Goal: Entertainment & Leisure: Consume media (video, audio)

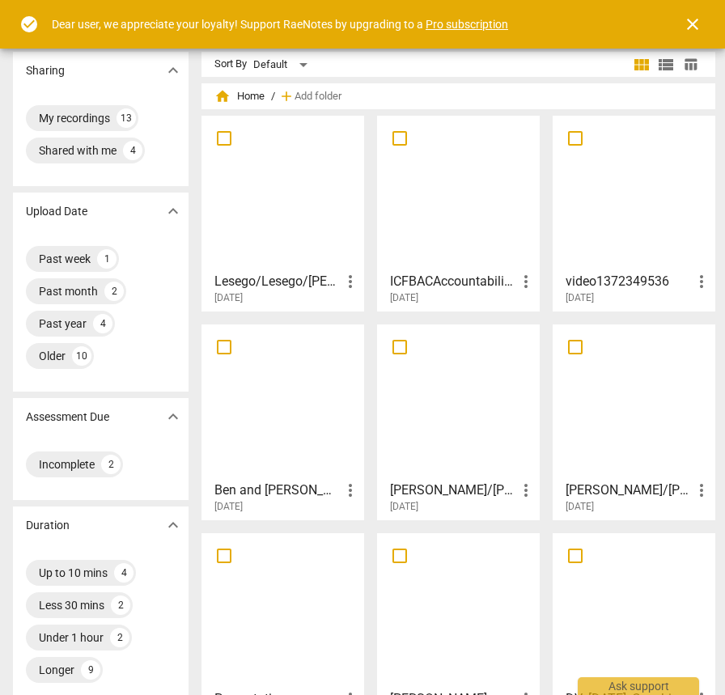
click at [295, 223] on div at bounding box center [282, 192] width 151 height 143
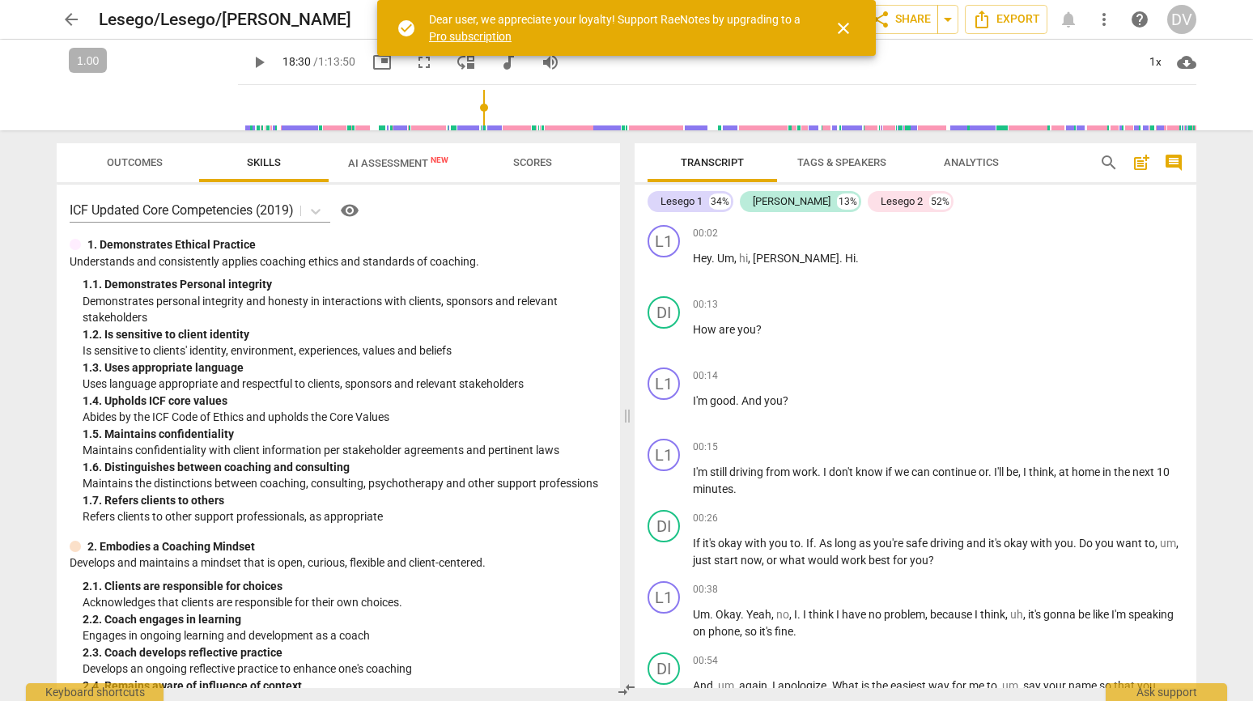
drag, startPoint x: 227, startPoint y: 108, endPoint x: 468, endPoint y: 104, distance: 241.2
click at [468, 104] on input "range" at bounding box center [720, 108] width 952 height 52
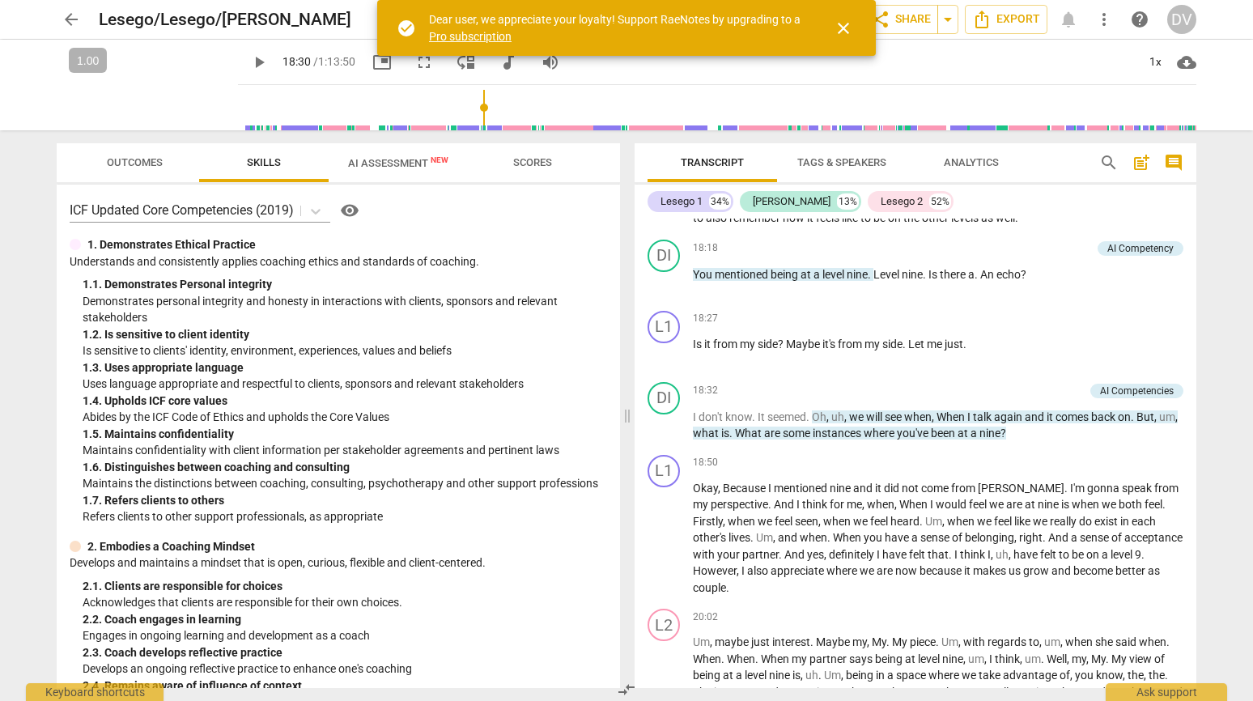
scroll to position [4333, 0]
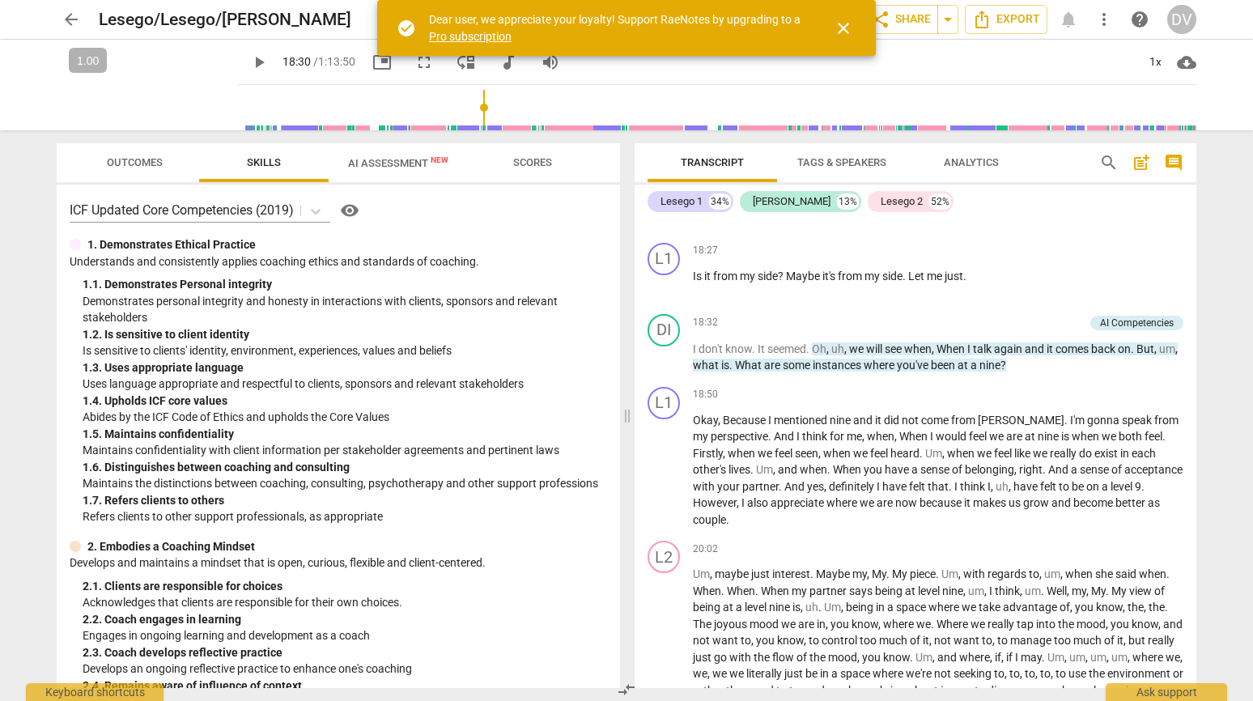
click at [249, 59] on span "play_arrow" at bounding box center [258, 62] width 19 height 19
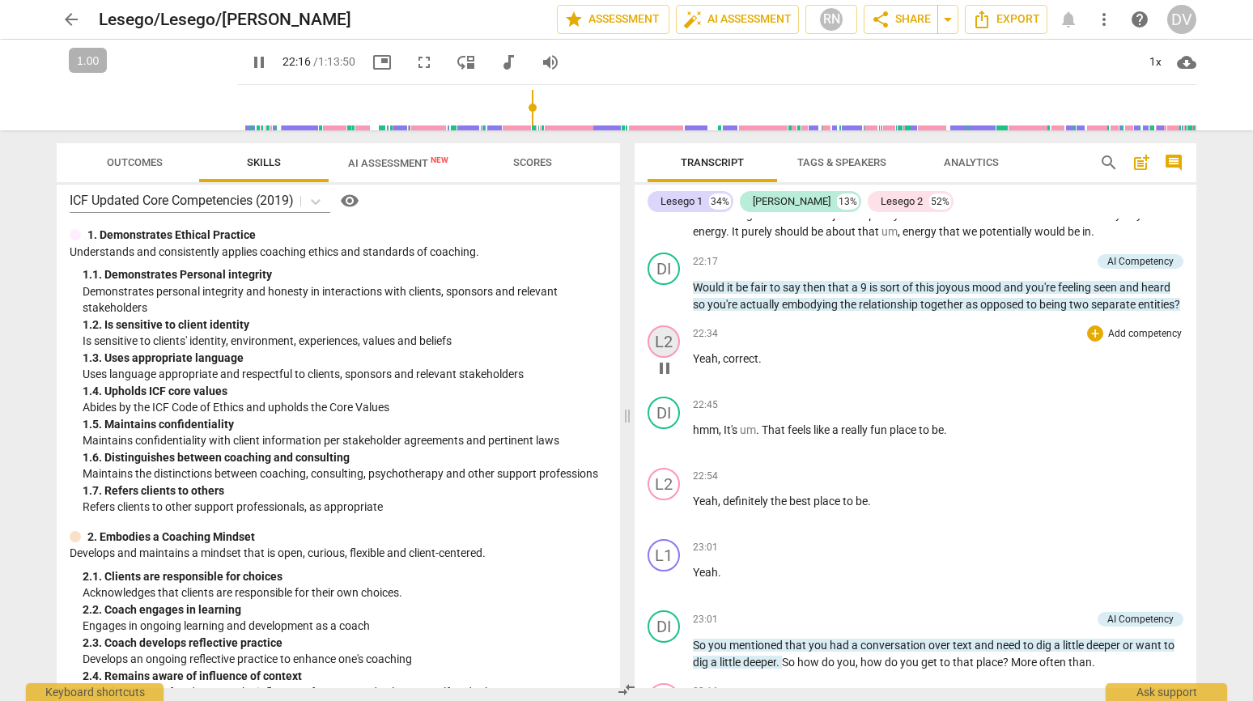
scroll to position [4925, 0]
click at [249, 57] on span "pause" at bounding box center [258, 62] width 19 height 19
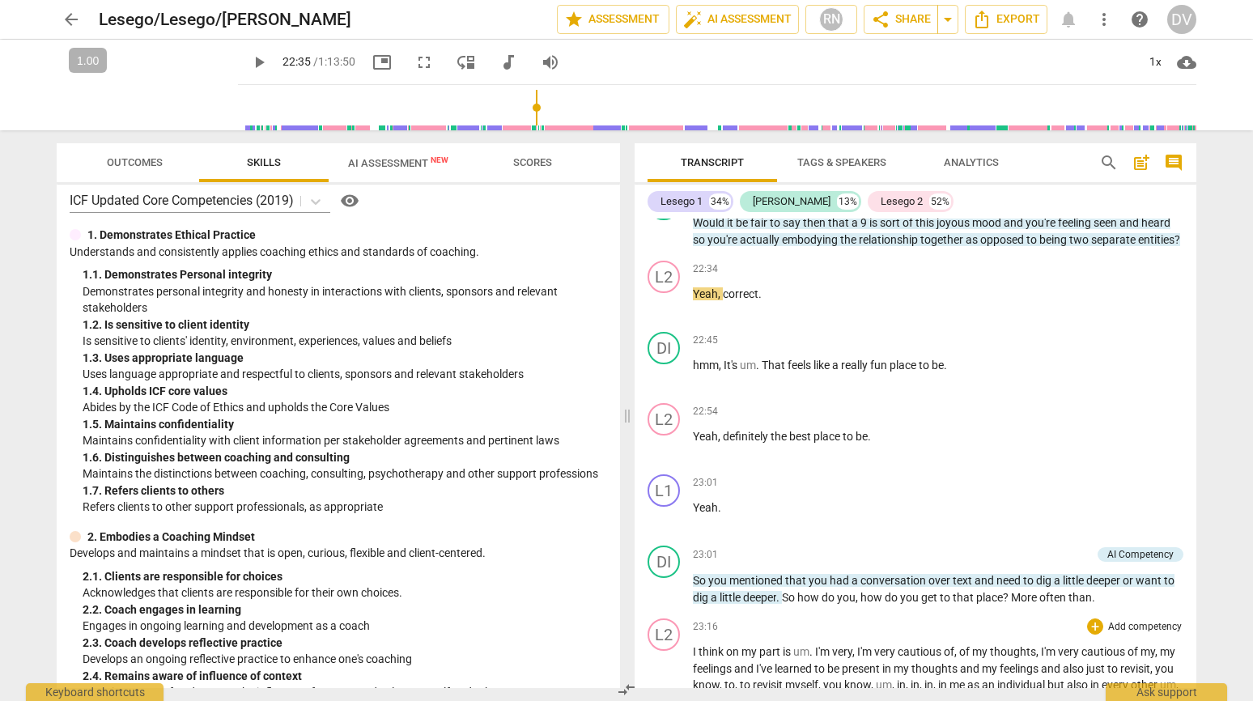
scroll to position [4988, 0]
click at [249, 62] on span "play_arrow" at bounding box center [258, 62] width 19 height 19
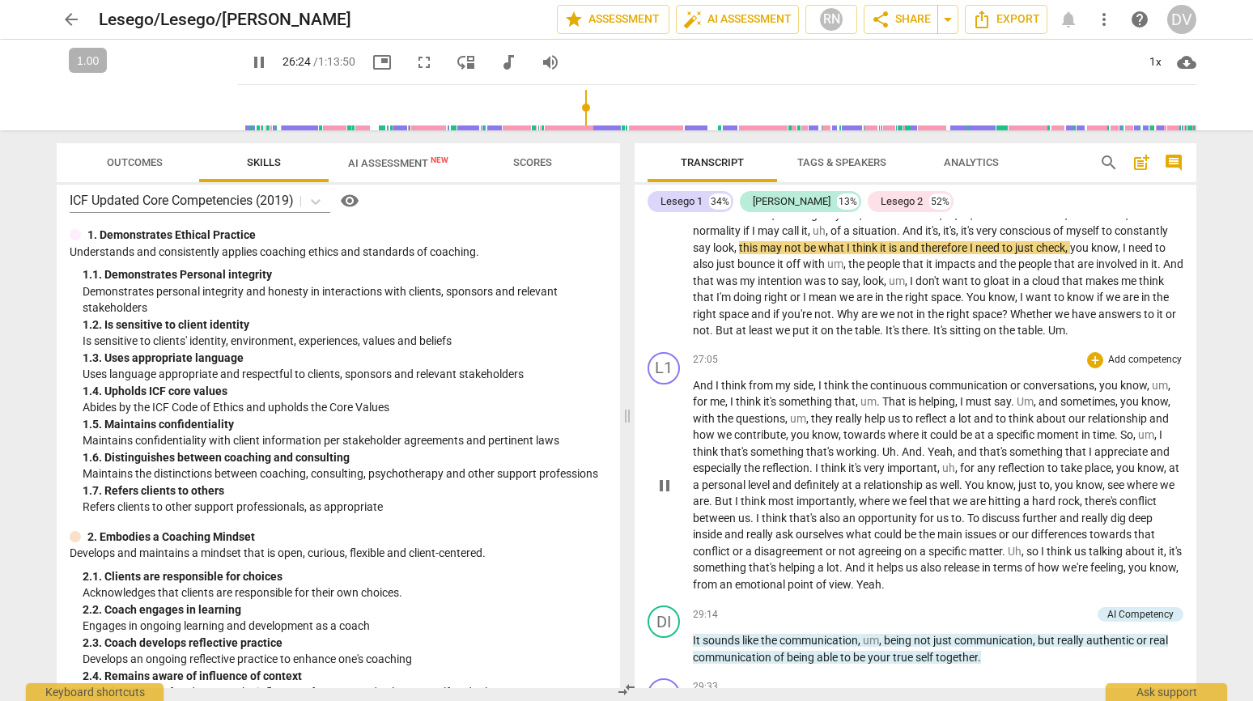
scroll to position [5809, 0]
click at [249, 62] on span "pause" at bounding box center [258, 62] width 19 height 19
click at [249, 62] on span "play_arrow" at bounding box center [258, 62] width 19 height 19
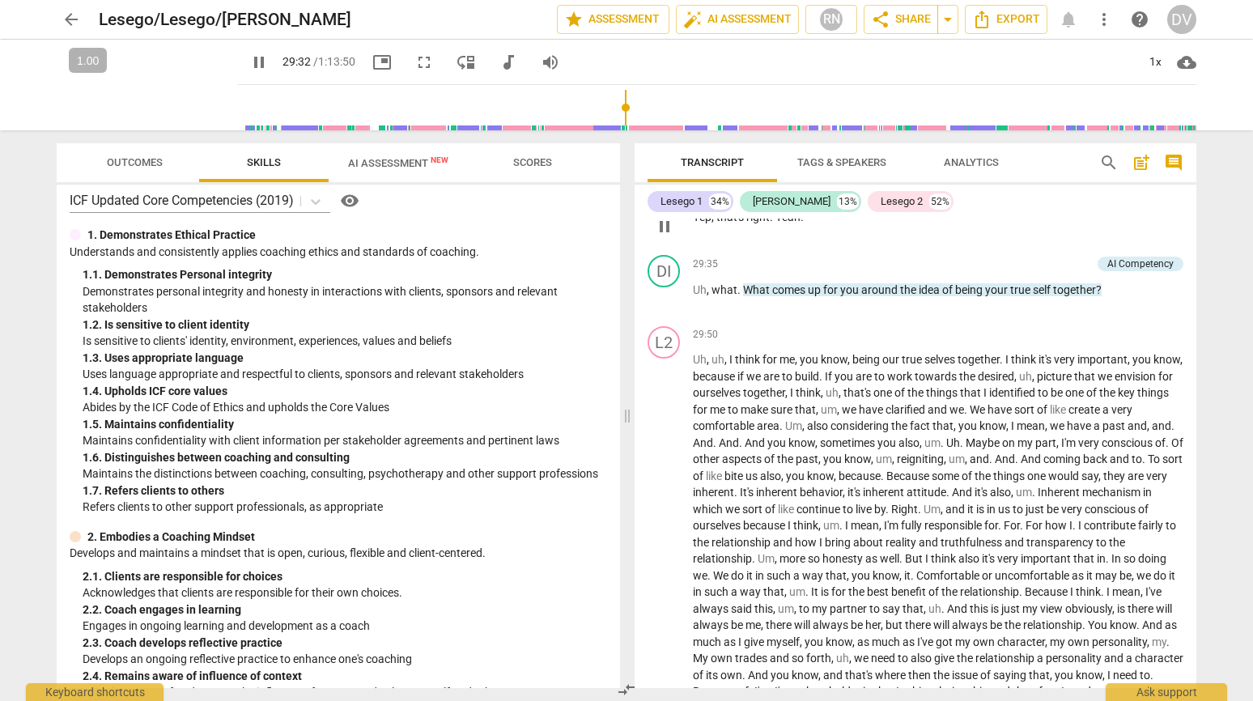
scroll to position [6308, 0]
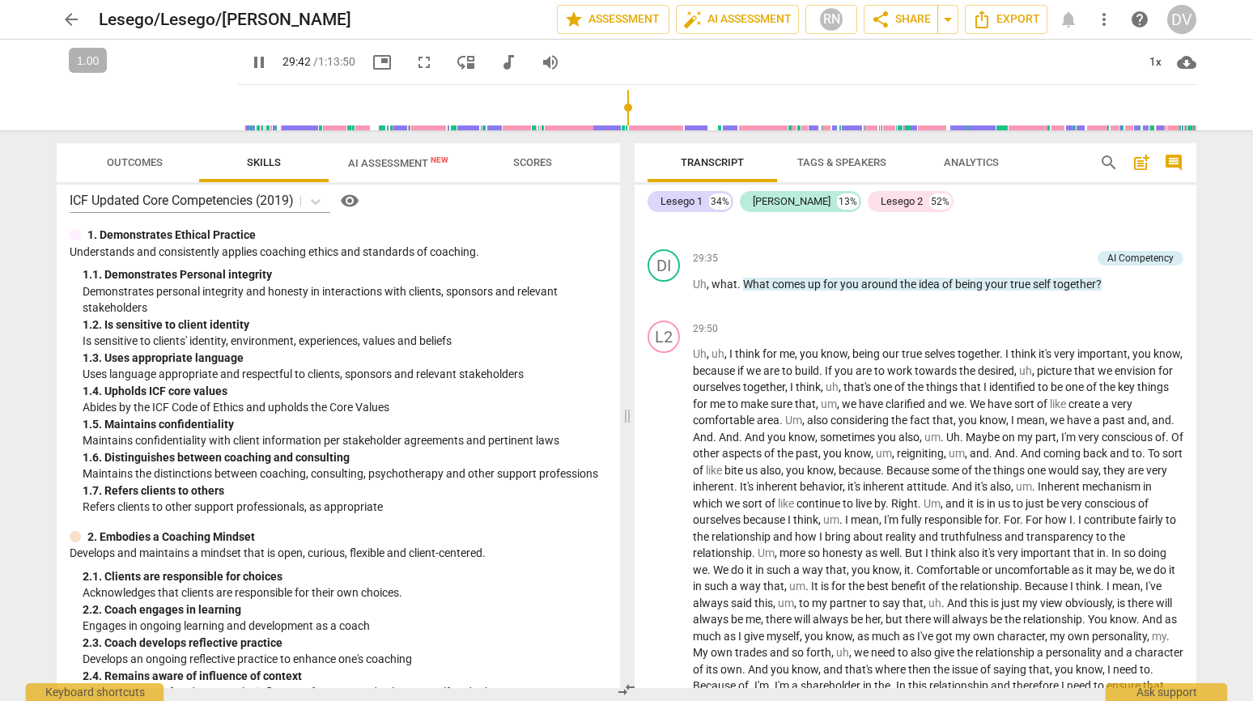
click at [249, 61] on span "pause" at bounding box center [258, 62] width 19 height 19
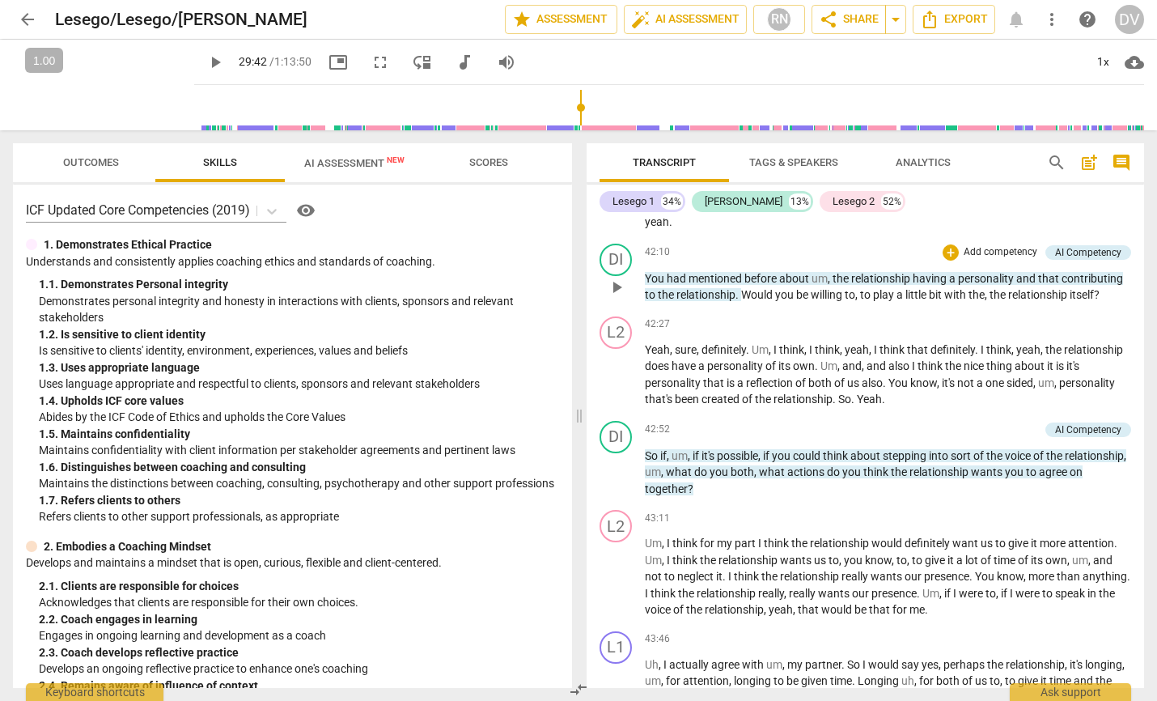
scroll to position [8155, 0]
click at [618, 296] on span "play_arrow" at bounding box center [616, 286] width 19 height 19
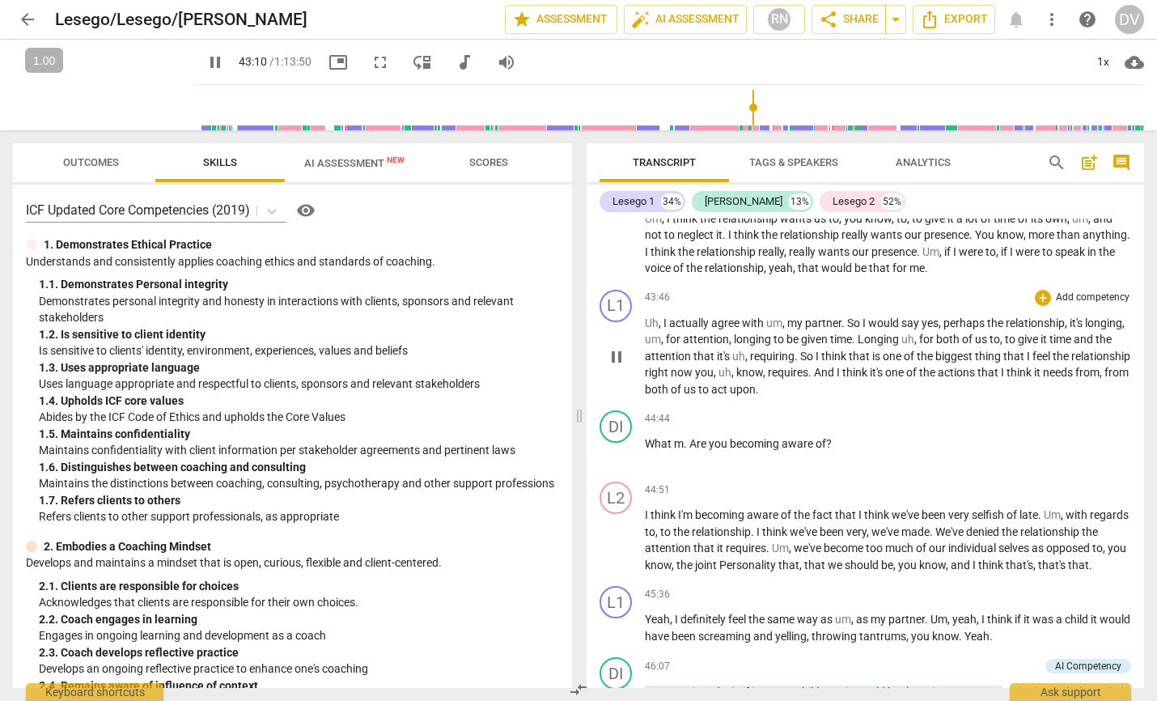
scroll to position [8496, 0]
click at [206, 62] on span "pause" at bounding box center [215, 62] width 19 height 19
click at [724, 108] on input "range" at bounding box center [673, 108] width 944 height 52
click at [206, 62] on span "play_arrow" at bounding box center [215, 62] width 19 height 19
click at [724, 108] on input "range" at bounding box center [673, 108] width 944 height 52
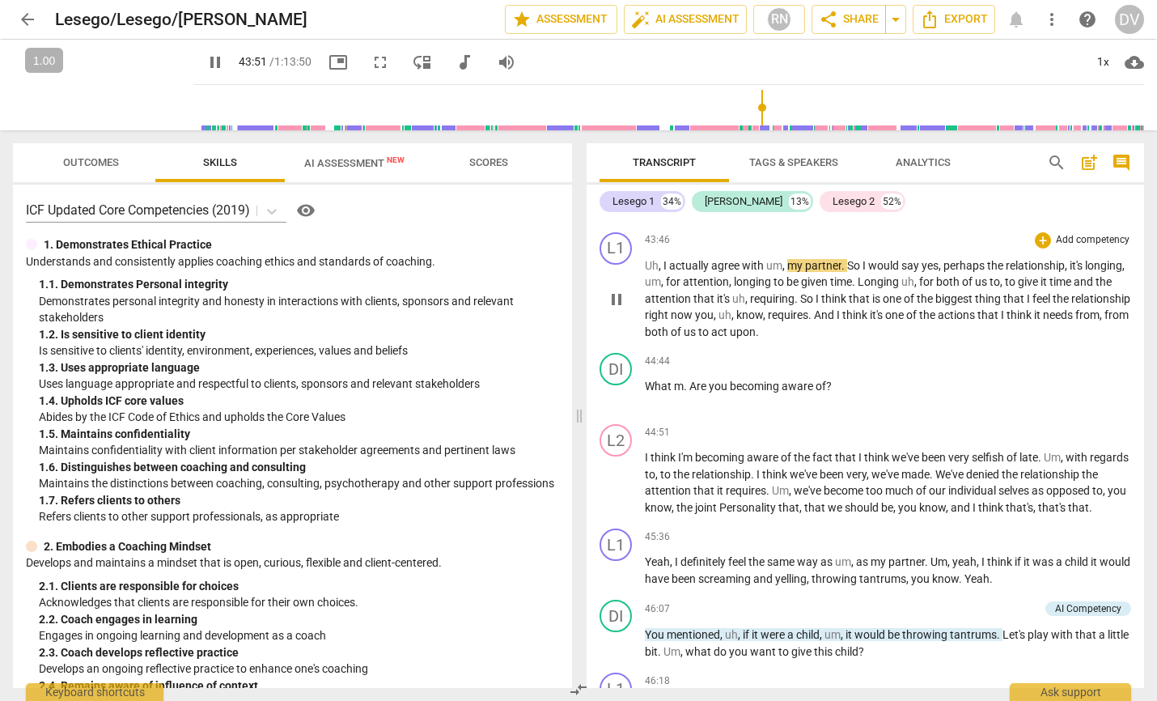
scroll to position [8556, 0]
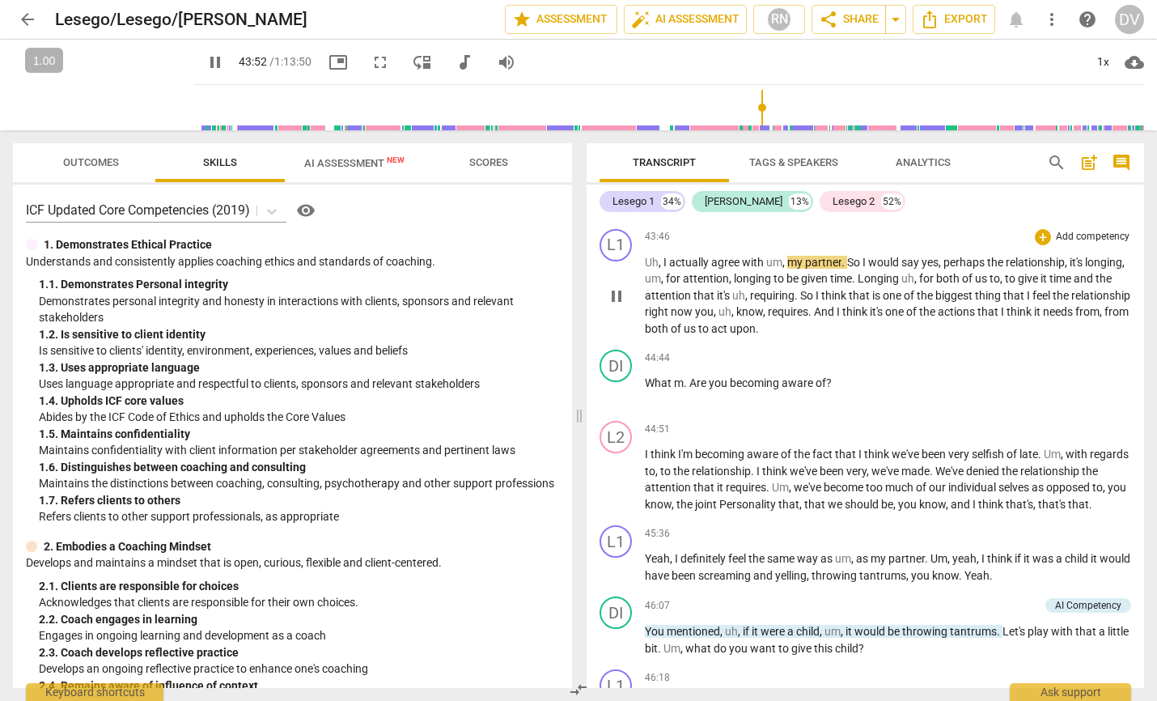
click at [618, 306] on span "pause" at bounding box center [616, 296] width 19 height 19
click at [618, 306] on span "play_arrow" at bounding box center [616, 296] width 19 height 19
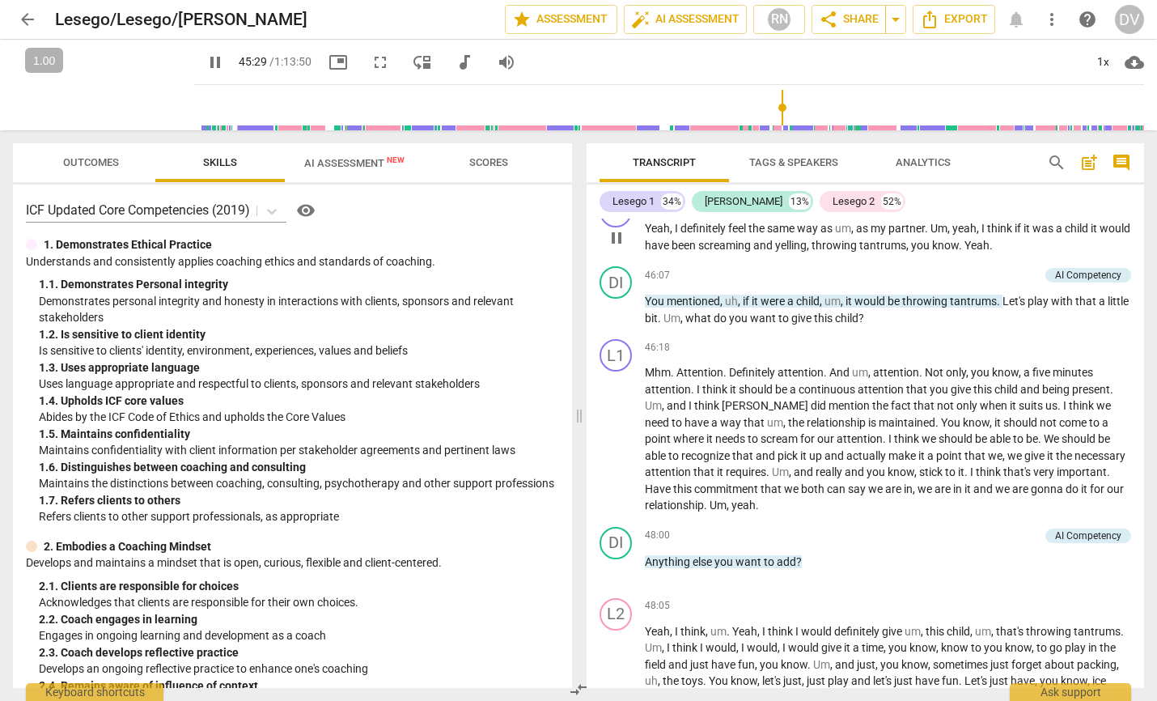
scroll to position [8887, 0]
click at [615, 319] on span "pause" at bounding box center [616, 308] width 19 height 19
click at [615, 319] on span "play_arrow" at bounding box center [616, 308] width 19 height 19
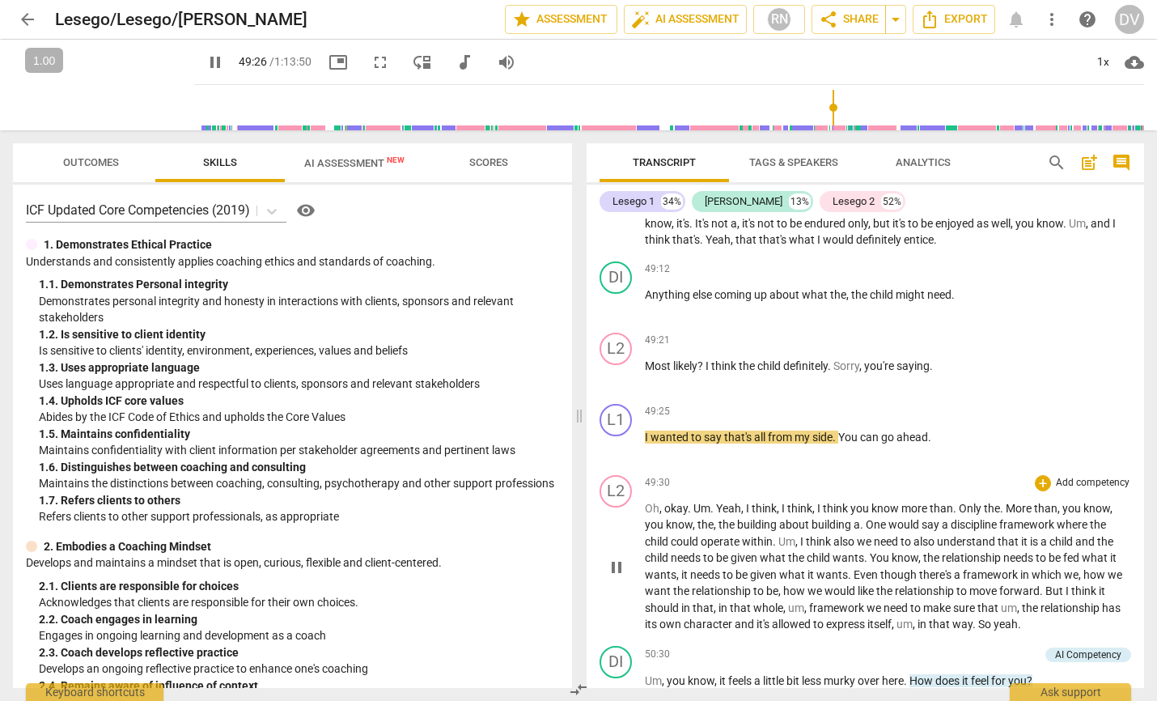
scroll to position [9522, 0]
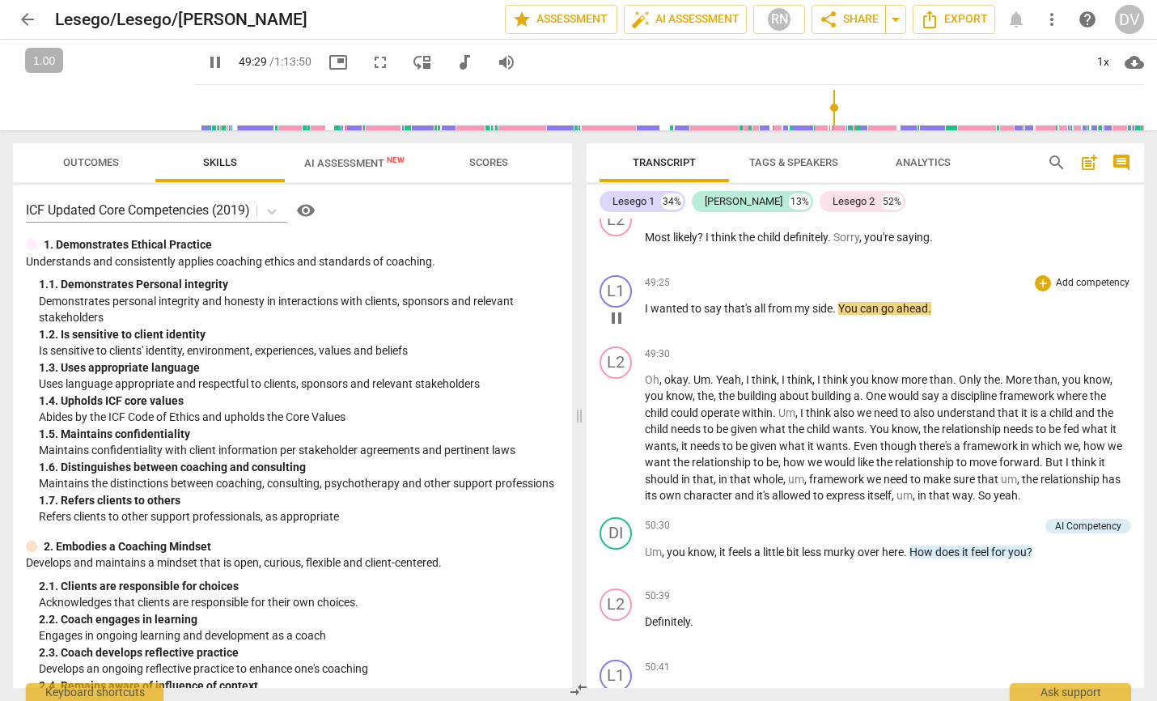
click at [620, 328] on span "pause" at bounding box center [616, 317] width 19 height 19
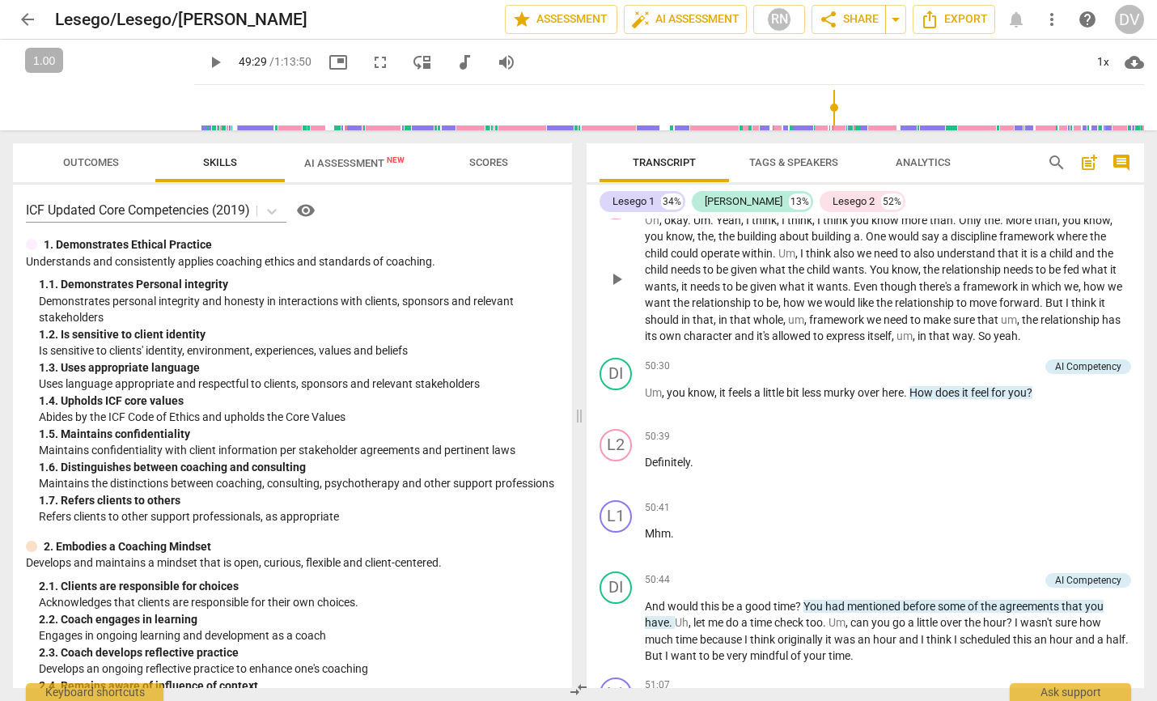
scroll to position [9683, 0]
click at [618, 288] on span "play_arrow" at bounding box center [616, 278] width 19 height 19
click at [206, 64] on span "pause" at bounding box center [215, 62] width 19 height 19
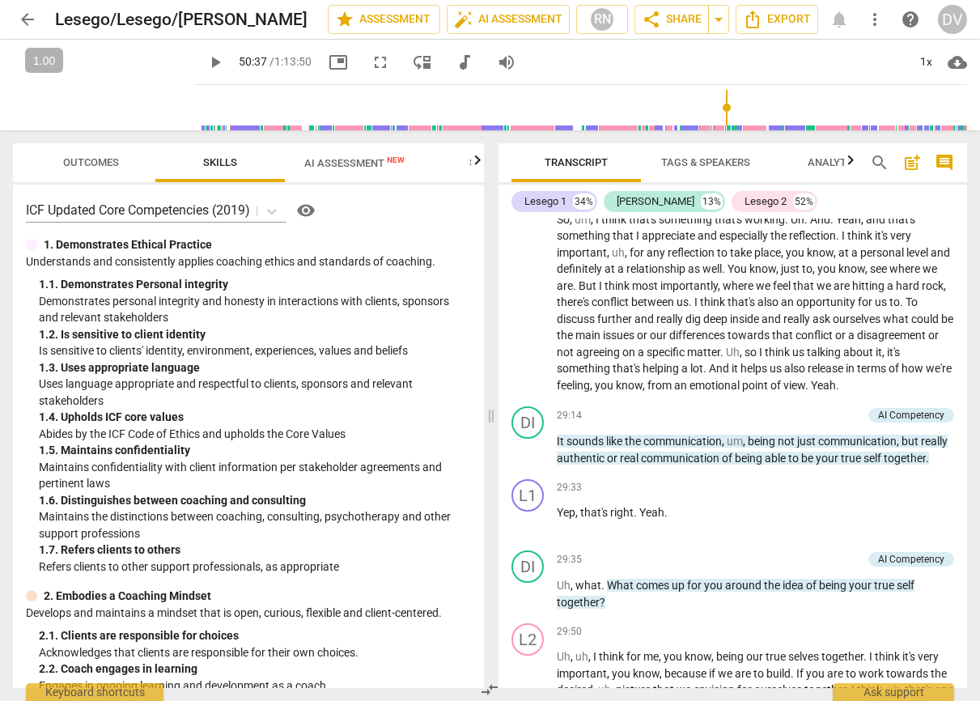
scroll to position [6715, 0]
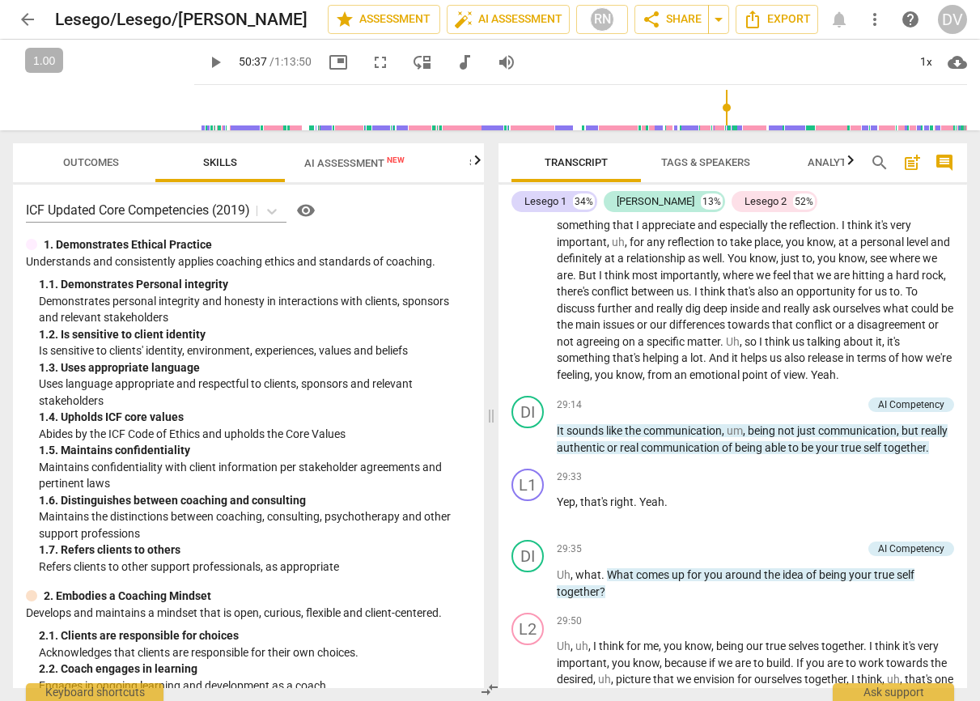
type input "3037"
